Goal: Check status: Check status

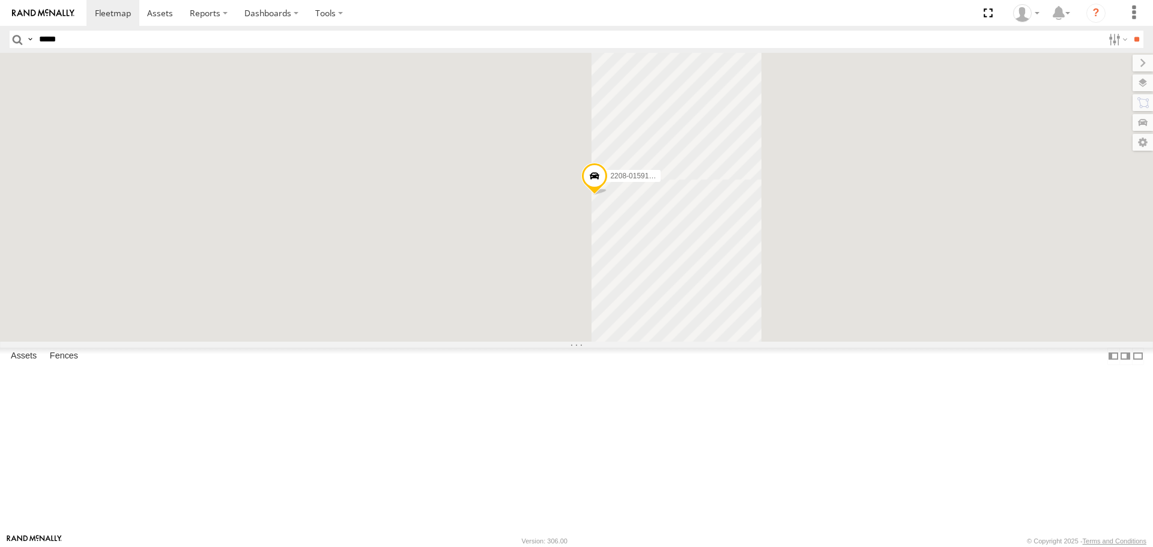
type input "*****"
click at [1130, 31] on input "**" at bounding box center [1137, 39] width 14 height 17
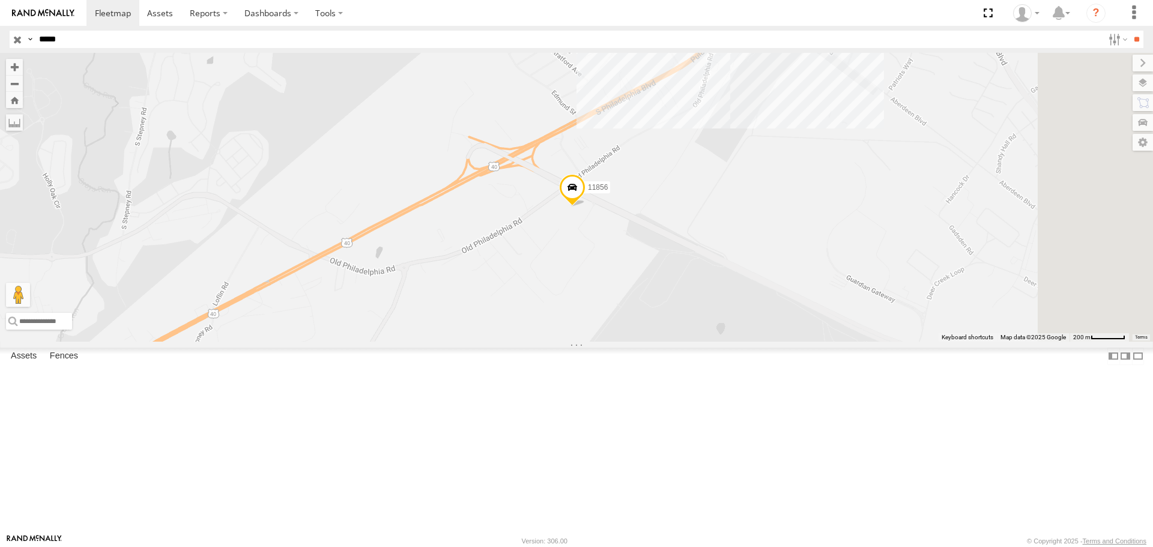
drag, startPoint x: 830, startPoint y: 239, endPoint x: 781, endPoint y: 264, distance: 55.1
click at [781, 264] on div "11856" at bounding box center [576, 197] width 1153 height 288
click at [580, 209] on span at bounding box center [567, 193] width 26 height 32
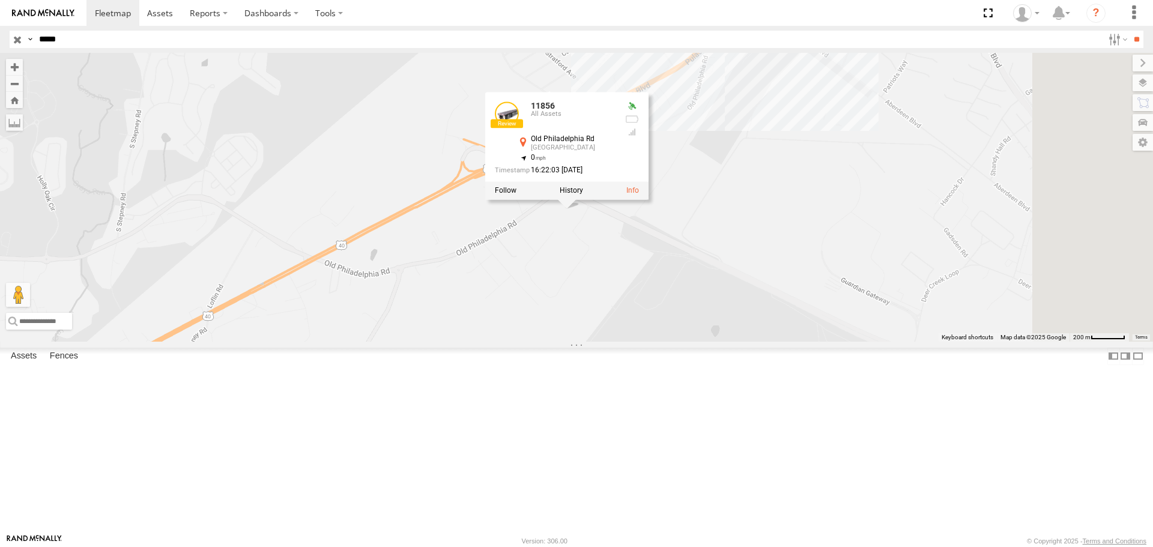
click at [651, 329] on div "11856 11856 All Assets [GEOGRAPHIC_DATA] 39.49127 , -76.1795 0 16:22:03 [DATE]" at bounding box center [576, 197] width 1153 height 288
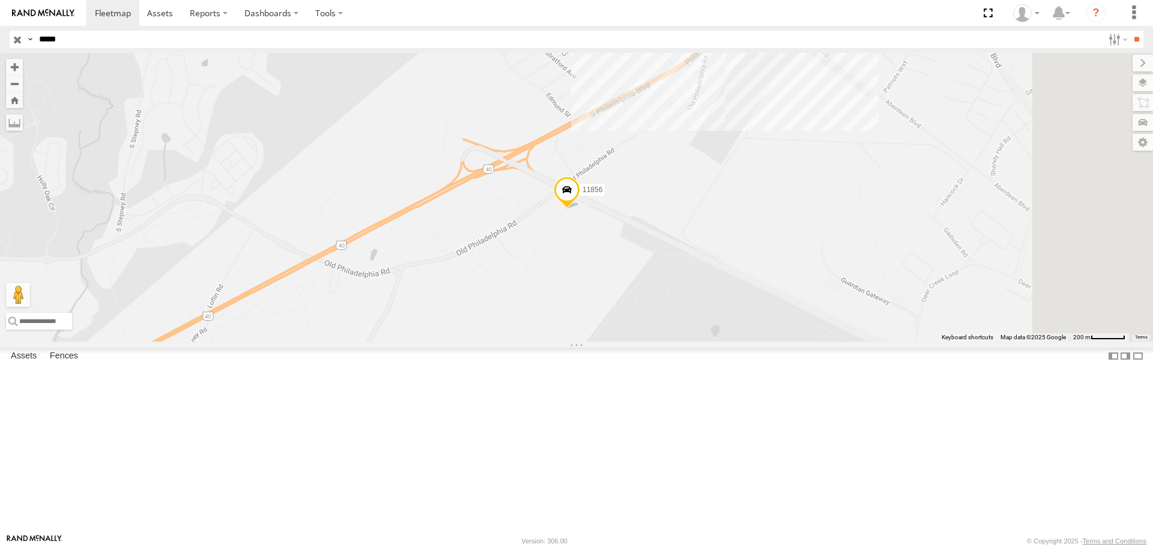
click at [580, 209] on span at bounding box center [567, 193] width 26 height 32
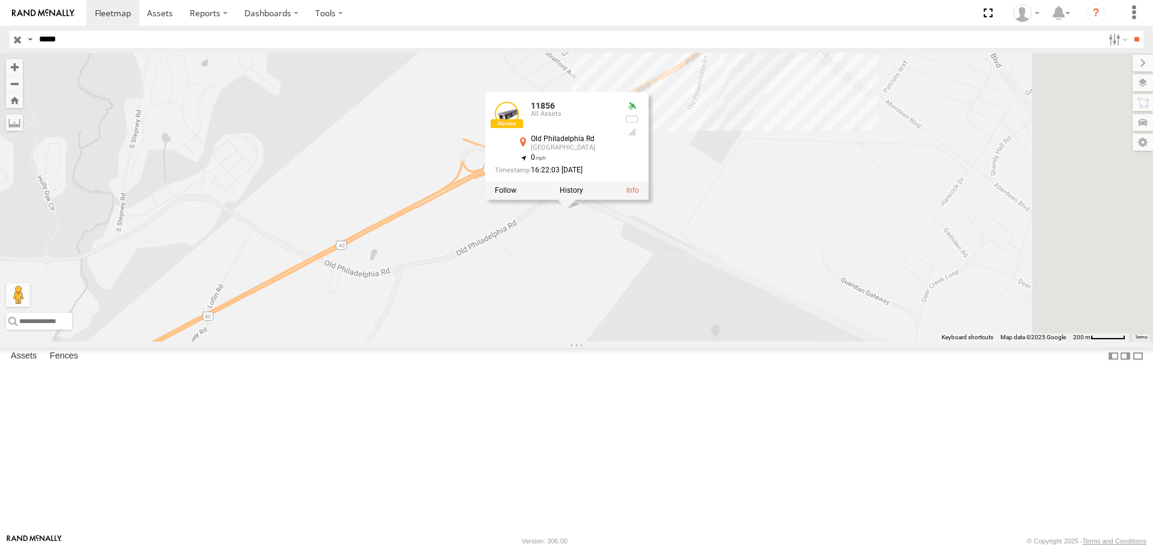
click at [894, 258] on div "11856 11856 All Assets [GEOGRAPHIC_DATA] 39.49127 , -76.1795 0 16:22:03 [DATE]" at bounding box center [576, 197] width 1153 height 288
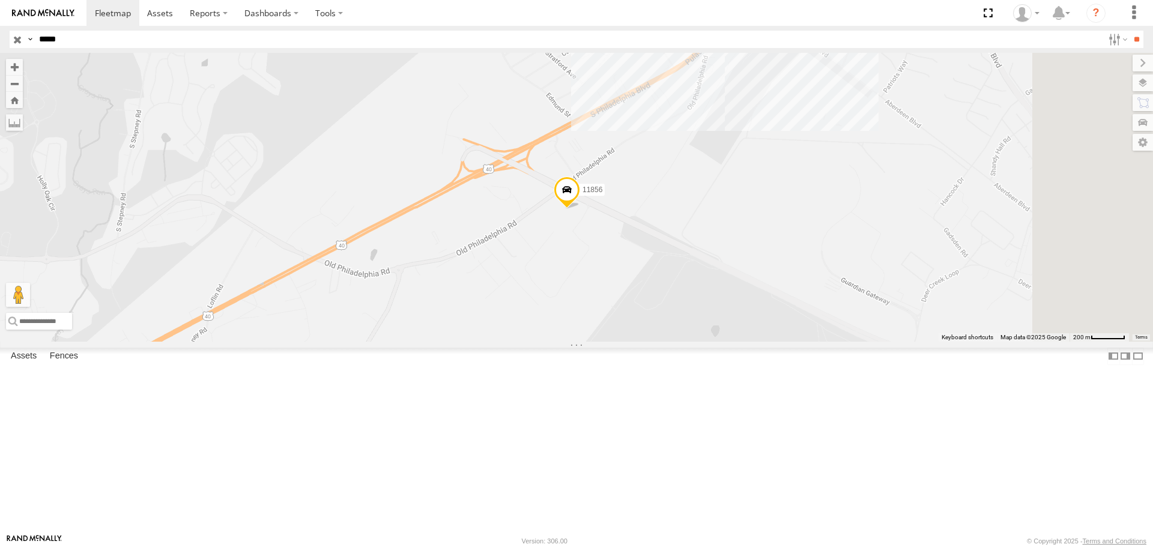
click at [855, 165] on div "11856" at bounding box center [576, 197] width 1153 height 288
click at [833, 264] on div "11856 [GEOGRAPHIC_DATA] 4" at bounding box center [576, 197] width 1153 height 288
click at [580, 209] on span at bounding box center [567, 193] width 26 height 32
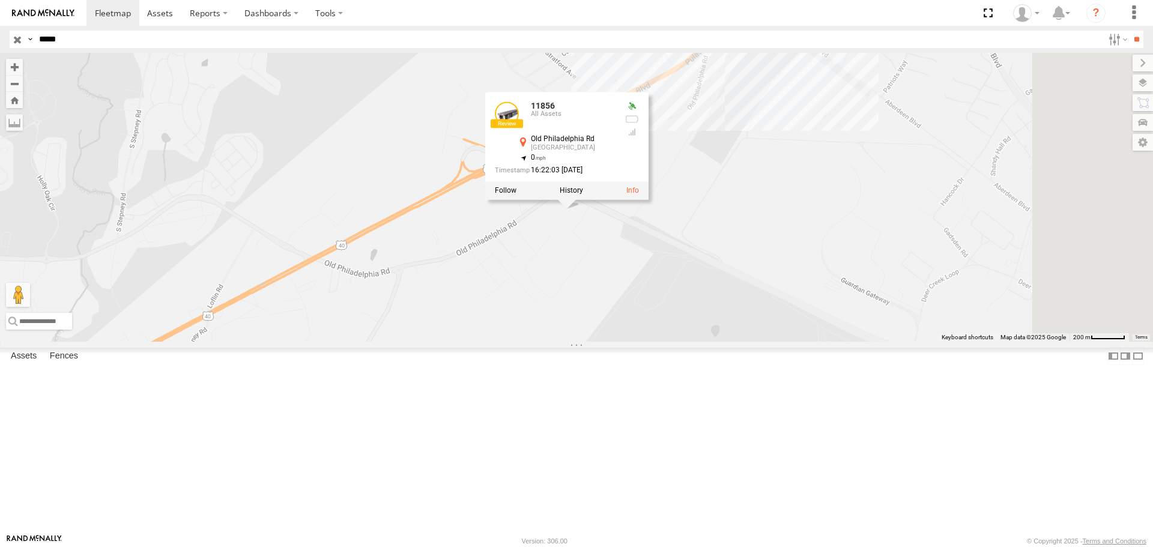
click at [858, 272] on div "11856 11856 All Assets [GEOGRAPHIC_DATA] 39.49127 , -76.1795 0 16:22:03 [DATE]" at bounding box center [576, 197] width 1153 height 288
